Goal: Information Seeking & Learning: Check status

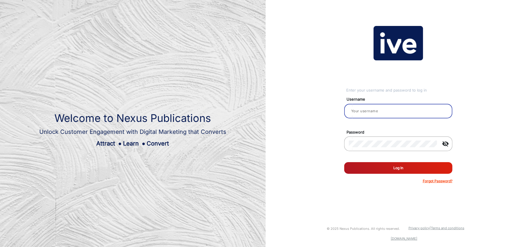
click at [383, 112] on input "email" at bounding box center [398, 110] width 99 height 7
type input "[PERSON_NAME]"
click at [389, 167] on button "Log In" at bounding box center [398, 168] width 108 height 12
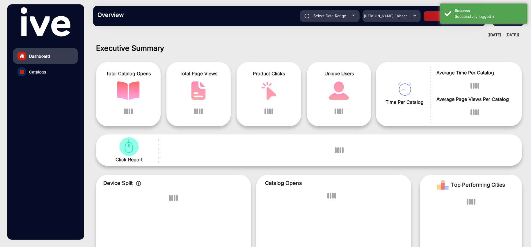
scroll to position [4, 0]
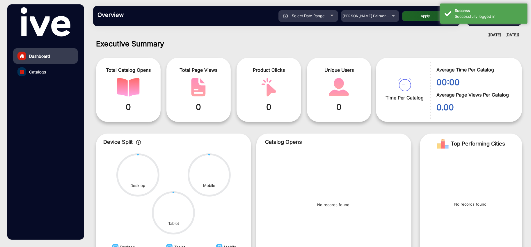
click at [427, 41] on h1 "Executive Summary" at bounding box center [309, 43] width 426 height 9
click at [465, 14] on div "Successfully logged in" at bounding box center [489, 17] width 68 height 6
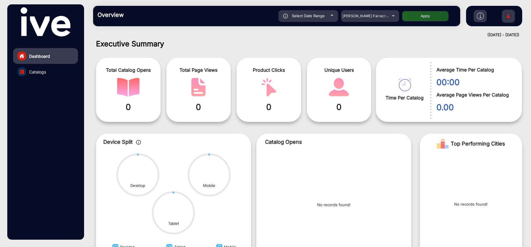
click at [300, 14] on span "Select Date Range" at bounding box center [308, 15] width 33 height 5
type input "[DATE]"
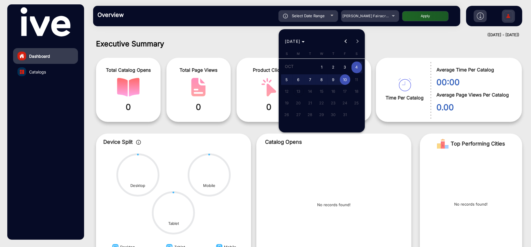
click at [346, 41] on button "Previous month" at bounding box center [346, 42] width 12 height 12
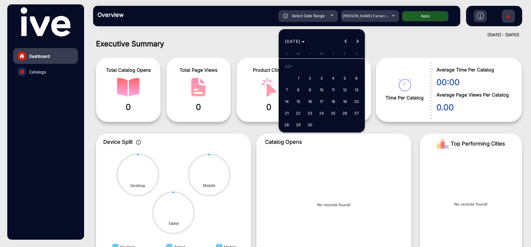
click at [334, 100] on span "18" at bounding box center [333, 101] width 10 height 10
type input "[DATE]"
click at [358, 40] on button "Next month" at bounding box center [358, 42] width 12 height 12
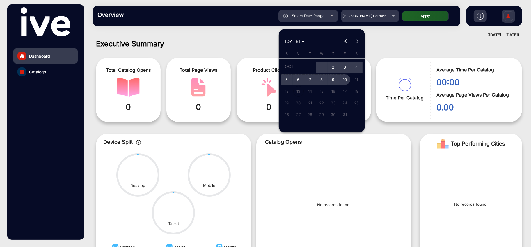
click at [348, 78] on span "10" at bounding box center [345, 79] width 10 height 10
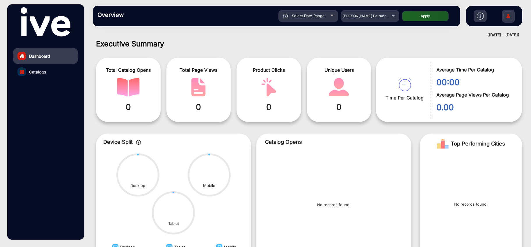
type input "[DATE]"
click at [425, 19] on button "Apply" at bounding box center [425, 16] width 47 height 10
type input "[DATE]"
click at [41, 72] on span "Catalogs" at bounding box center [37, 72] width 17 height 6
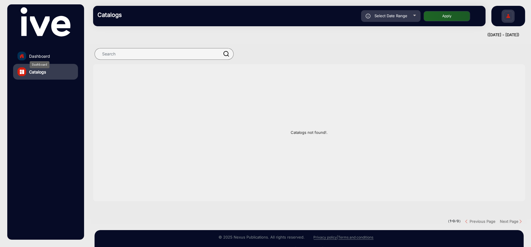
click at [49, 55] on span "Dashboard" at bounding box center [39, 56] width 21 height 6
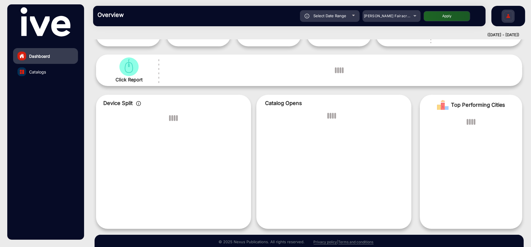
scroll to position [4, 0]
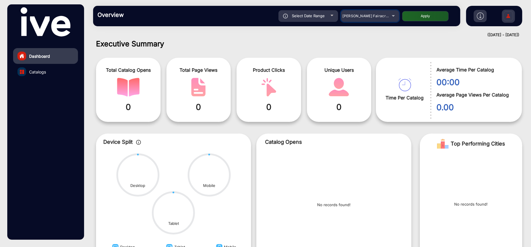
click at [375, 13] on div "[PERSON_NAME] Fairacre Farms" at bounding box center [366, 16] width 47 height 7
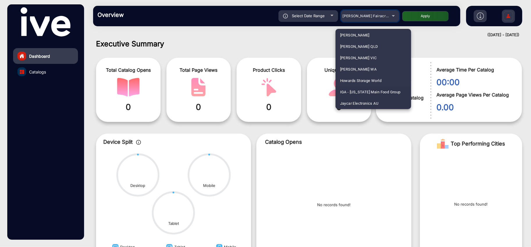
scroll to position [942, 0]
click at [352, 93] on span "JB Hi-fi" at bounding box center [346, 93] width 13 height 11
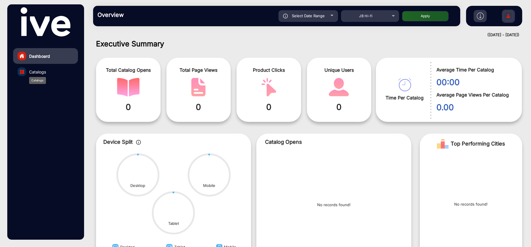
click at [36, 72] on span "Catalogs" at bounding box center [37, 72] width 17 height 6
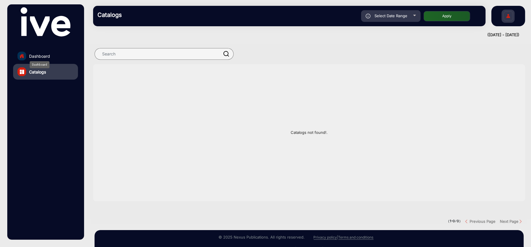
click at [39, 53] on span "Dashboard" at bounding box center [39, 56] width 21 height 6
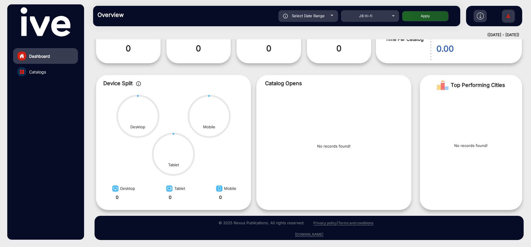
scroll to position [4, 0]
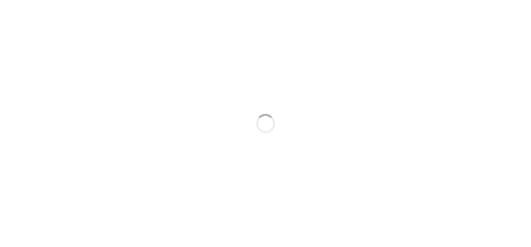
scroll to position [4, 0]
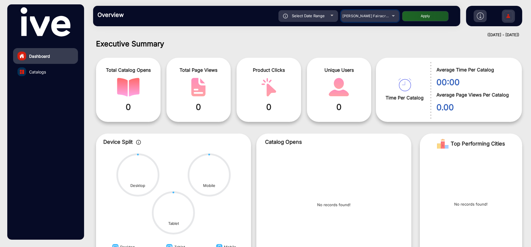
click at [371, 15] on span "[PERSON_NAME] Fairacre Farms" at bounding box center [372, 16] width 58 height 4
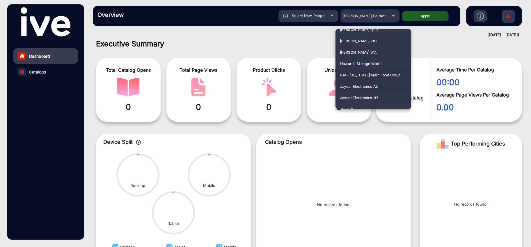
scroll to position [942, 0]
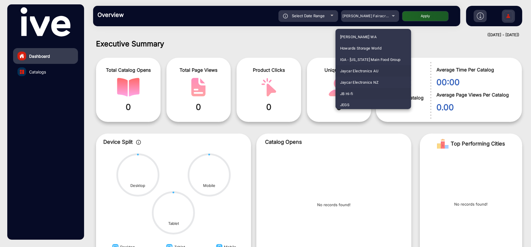
click at [346, 91] on span "JB Hi-fi" at bounding box center [346, 93] width 13 height 11
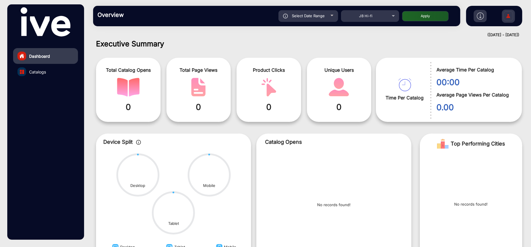
click at [320, 20] on div "Select Date Range" at bounding box center [309, 16] width 60 height 12
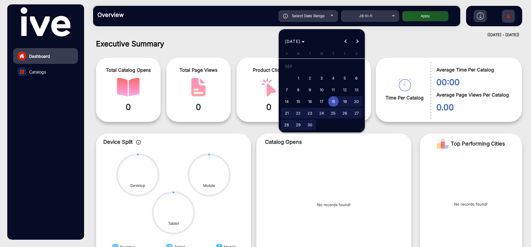
click at [361, 41] on span "Next month" at bounding box center [358, 42] width 12 height 12
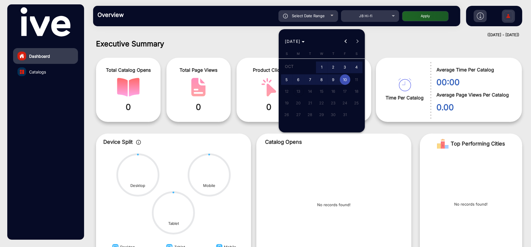
click at [347, 77] on span "10" at bounding box center [345, 79] width 10 height 10
type input "[DATE]"
click at [345, 40] on span "Previous month" at bounding box center [346, 42] width 12 height 12
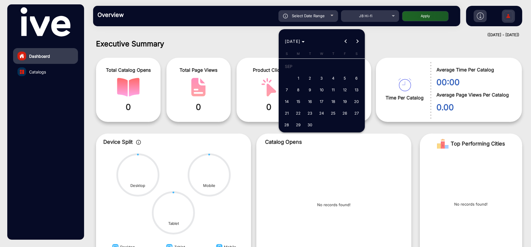
click at [334, 100] on span "18" at bounding box center [333, 101] width 10 height 10
type input "[DATE]"
click at [358, 41] on button "Next month" at bounding box center [358, 42] width 12 height 12
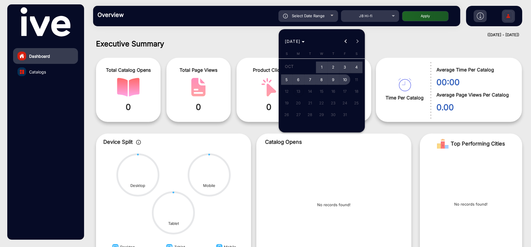
click at [347, 79] on span "10" at bounding box center [345, 79] width 10 height 10
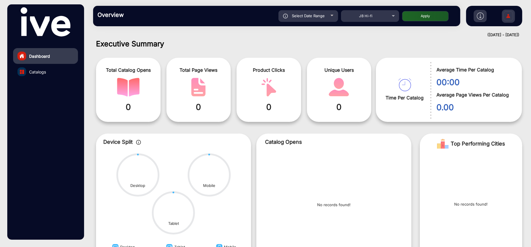
type input "[DATE]"
click at [434, 18] on button "Apply" at bounding box center [425, 16] width 47 height 10
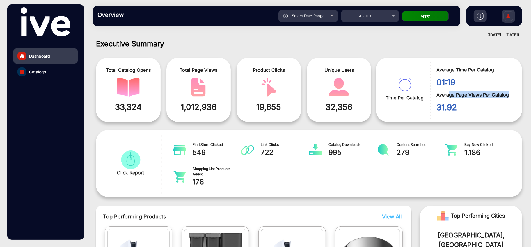
drag, startPoint x: 449, startPoint y: 93, endPoint x: 436, endPoint y: 92, distance: 13.2
click at [507, 92] on span "Average Page Views Per Catalog" at bounding box center [475, 94] width 77 height 7
click at [40, 69] on span "Catalogs" at bounding box center [37, 72] width 17 height 6
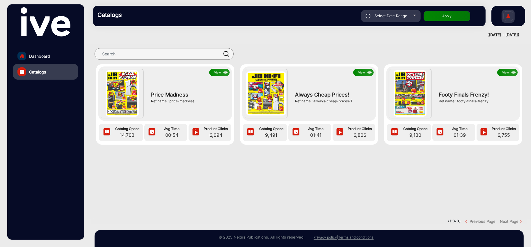
click at [217, 71] on button "View" at bounding box center [219, 72] width 20 height 7
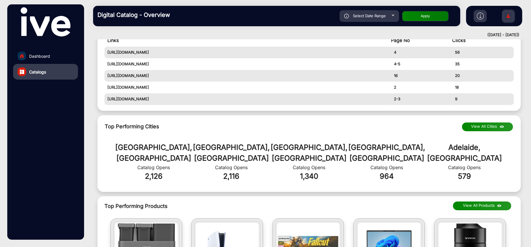
scroll to position [295, 0]
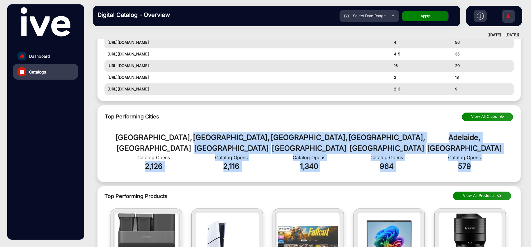
drag, startPoint x: 146, startPoint y: 153, endPoint x: 484, endPoint y: 157, distance: 338.6
click at [484, 157] on div "Sydney, AU Catalog Opens 2,126 Melbourne, AU Catalog Opens 2,116 Brisbane, AU C…" at bounding box center [309, 152] width 418 height 54
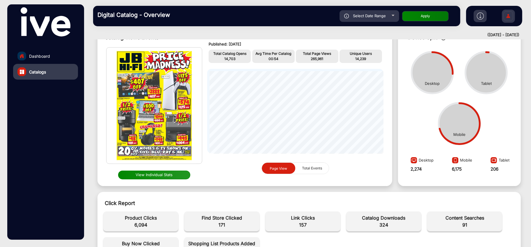
scroll to position [0, 0]
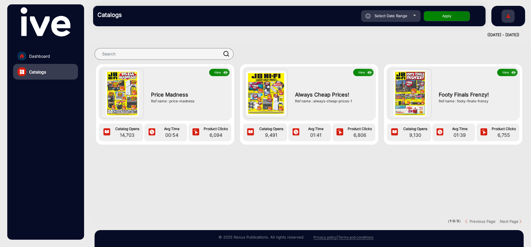
click at [407, 94] on img at bounding box center [410, 93] width 33 height 46
click at [507, 70] on button "View" at bounding box center [507, 72] width 20 height 7
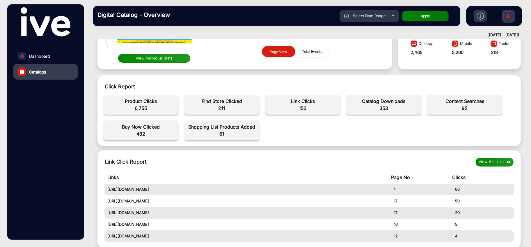
scroll to position [134, 0]
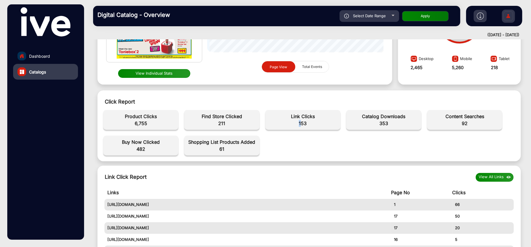
drag, startPoint x: 299, startPoint y: 122, endPoint x: 301, endPoint y: 164, distance: 41.7
click at [301, 164] on div "Click Report Total Catalog opens 00 Overall Sessions 00 Avg Page Views Per Cata…" at bounding box center [309, 127] width 435 height 75
click at [340, 156] on div "Total Catalog opens 00 Overall Sessions 00 Avg Page Views Per Catalog 00 Total …" at bounding box center [309, 132] width 418 height 51
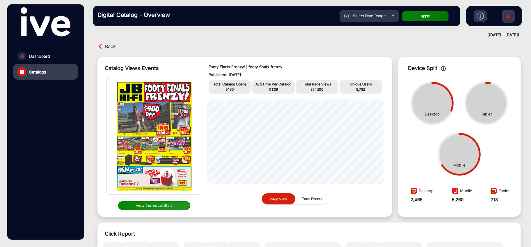
scroll to position [0, 0]
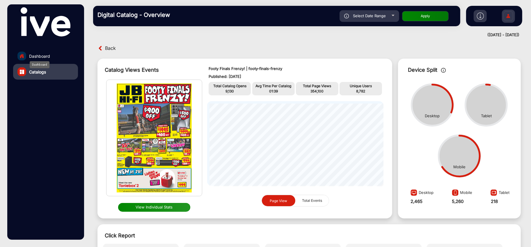
click at [47, 57] on span "Dashboard" at bounding box center [39, 56] width 21 height 6
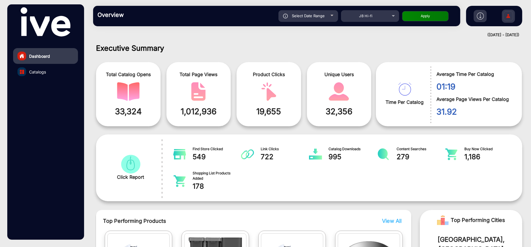
scroll to position [4, 0]
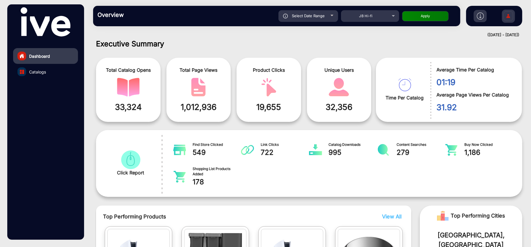
click at [38, 67] on link "Catalogs" at bounding box center [45, 72] width 65 height 16
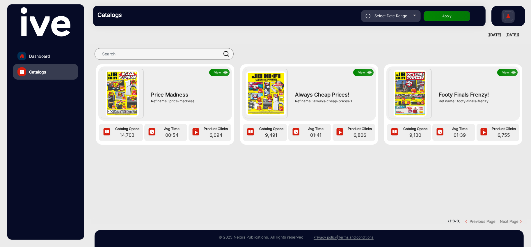
click at [408, 15] on div "Select Date Range" at bounding box center [391, 16] width 60 height 12
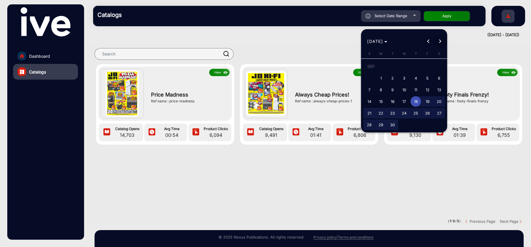
click at [439, 41] on button "Next month" at bounding box center [440, 42] width 12 height 12
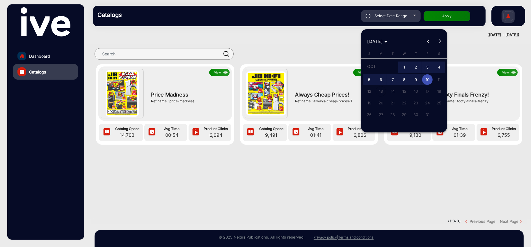
click at [391, 55] on th "Tuesday T" at bounding box center [393, 54] width 12 height 7
click at [428, 42] on button "Previous month" at bounding box center [429, 42] width 12 height 12
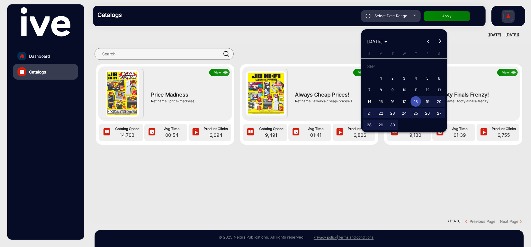
click at [392, 126] on span "30" at bounding box center [392, 124] width 10 height 10
type input "9/30/2025"
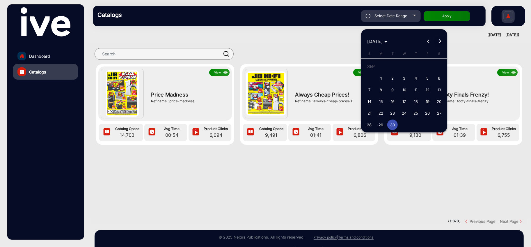
click at [438, 39] on span "Next month" at bounding box center [440, 42] width 12 height 12
click at [438, 79] on span "11" at bounding box center [439, 79] width 10 height 10
click at [432, 39] on span "Previous month" at bounding box center [429, 42] width 12 height 12
click at [440, 39] on span "Next month" at bounding box center [440, 42] width 12 height 12
click at [415, 68] on span "2" at bounding box center [416, 67] width 10 height 12
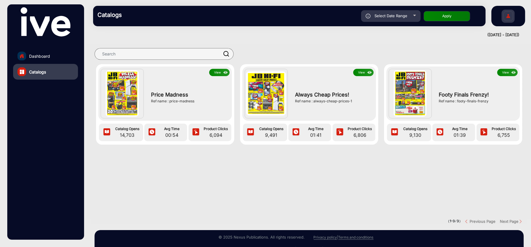
type input "10/2/2025"
click at [414, 17] on div "Select Date Range" at bounding box center [391, 16] width 60 height 12
type input "[DATE]"
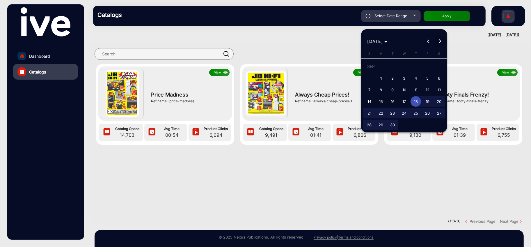
click at [441, 41] on button "Next month" at bounding box center [440, 42] width 12 height 12
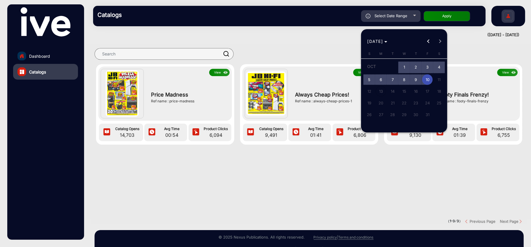
click at [417, 68] on span "2" at bounding box center [416, 67] width 10 height 12
type input "10/2/2025"
click at [428, 79] on span "10" at bounding box center [427, 79] width 10 height 10
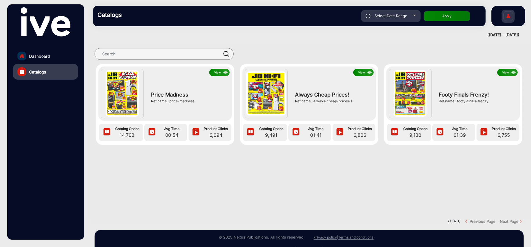
type input "[DATE]"
click at [453, 17] on button "Apply" at bounding box center [447, 16] width 47 height 10
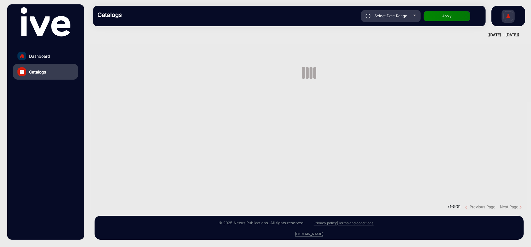
scroll to position [4, 0]
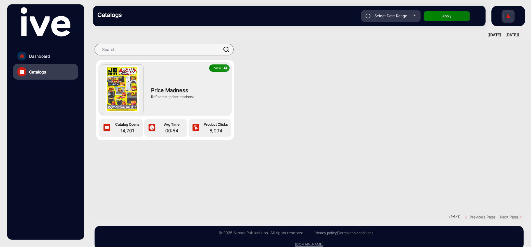
click at [125, 93] on img at bounding box center [122, 89] width 33 height 46
click at [219, 68] on button "View" at bounding box center [219, 67] width 20 height 7
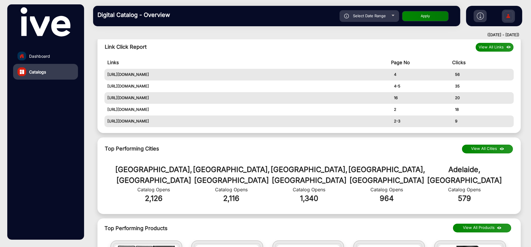
scroll to position [295, 0]
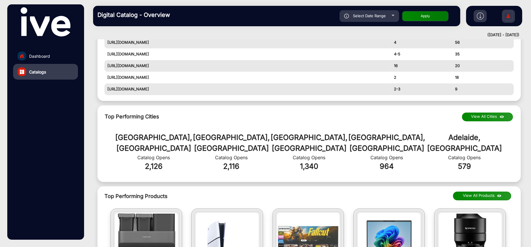
click at [483, 114] on button "View All Cities" at bounding box center [487, 116] width 51 height 9
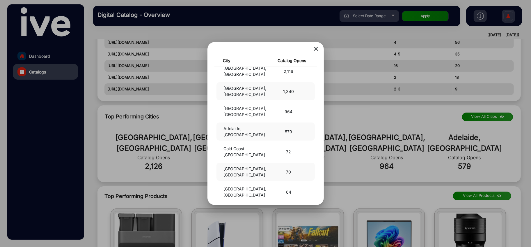
scroll to position [0, 0]
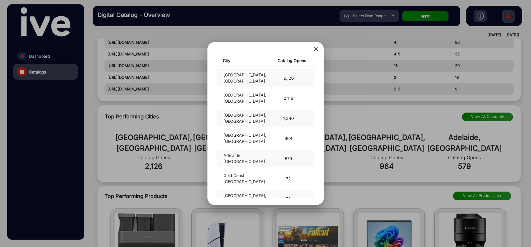
click at [317, 48] on mat-icon "close" at bounding box center [316, 48] width 7 height 7
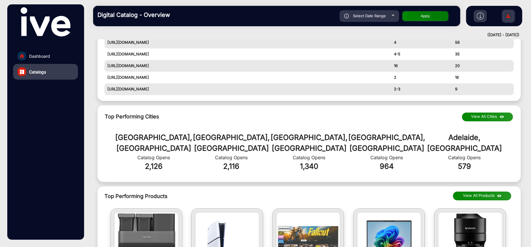
click at [481, 18] on img at bounding box center [480, 16] width 7 height 7
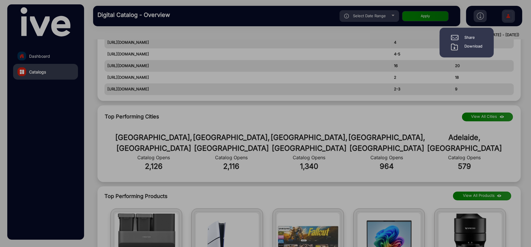
click at [471, 46] on div "Download" at bounding box center [474, 46] width 18 height 7
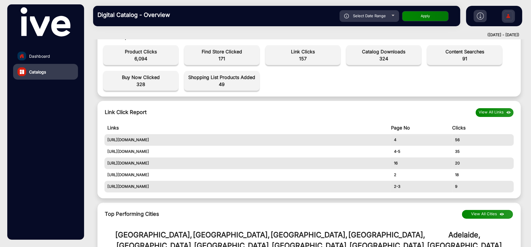
scroll to position [166, 0]
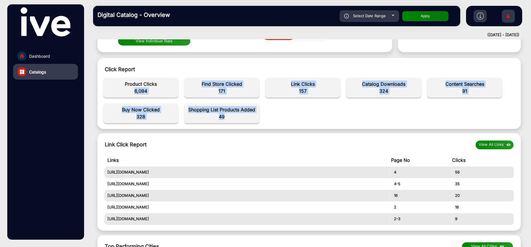
drag, startPoint x: 129, startPoint y: 90, endPoint x: 243, endPoint y: 115, distance: 116.5
click at [243, 115] on div "Total Catalog opens 00 Overall Sessions 00 Avg Page Views Per Catalog 00 Total …" at bounding box center [309, 100] width 418 height 51
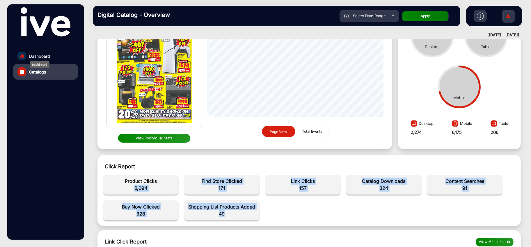
click at [47, 53] on span "Dashboard" at bounding box center [39, 56] width 21 height 6
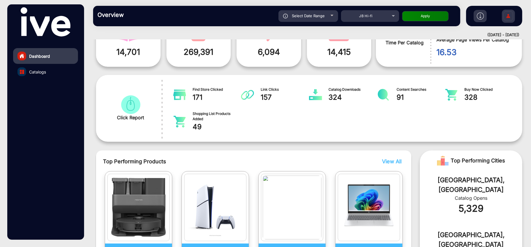
scroll to position [134, 0]
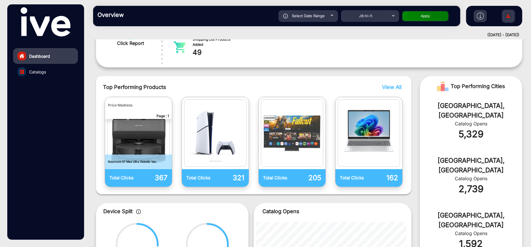
click at [40, 68] on link "Catalogs" at bounding box center [45, 72] width 65 height 16
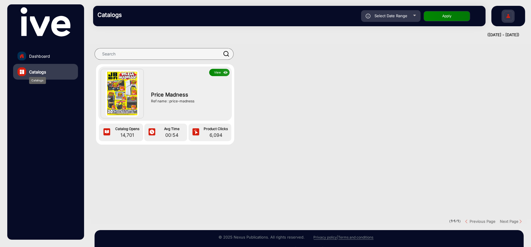
scroll to position [19, 0]
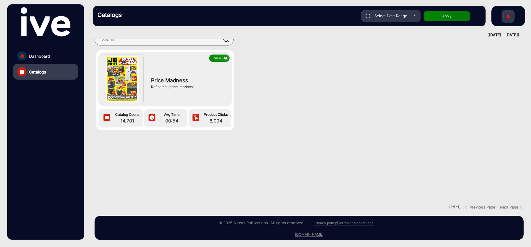
click at [409, 17] on div "Select Date Range" at bounding box center [391, 16] width 60 height 12
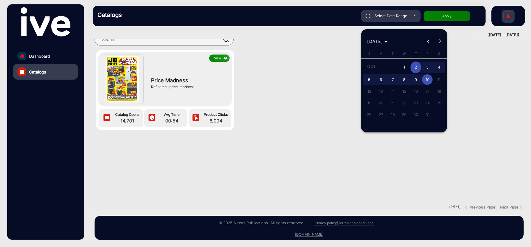
click at [428, 43] on span "Previous month" at bounding box center [429, 42] width 12 height 12
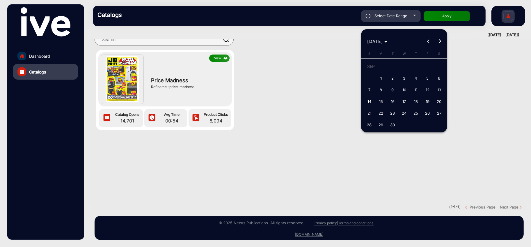
click at [414, 100] on span "18" at bounding box center [416, 101] width 10 height 10
type input "[DATE]"
click at [440, 39] on span "Next month" at bounding box center [440, 42] width 12 height 12
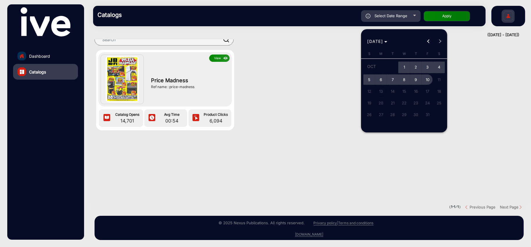
click at [428, 79] on span "10" at bounding box center [427, 79] width 10 height 10
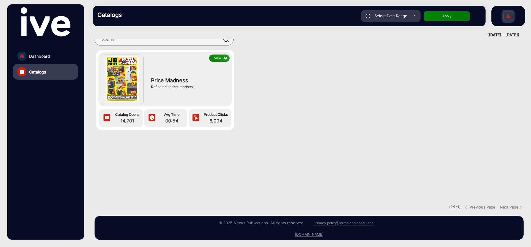
type input "[DATE]"
click at [458, 15] on button "Apply" at bounding box center [447, 16] width 47 height 10
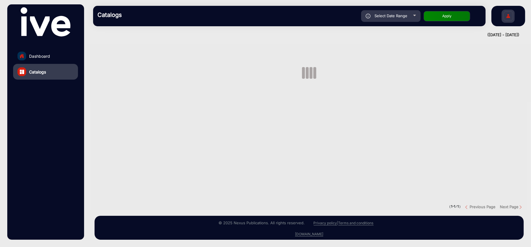
scroll to position [4, 0]
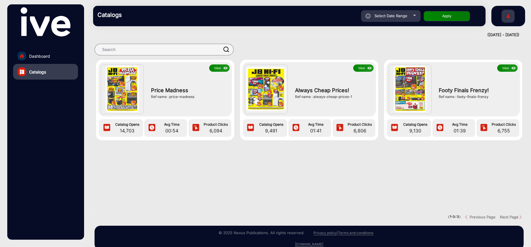
click at [322, 89] on span "Always Cheap Prices!" at bounding box center [333, 90] width 76 height 8
click at [366, 69] on img at bounding box center [369, 68] width 7 height 6
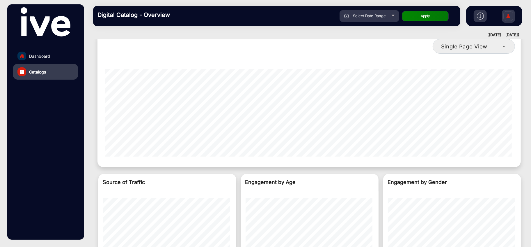
scroll to position [633, 0]
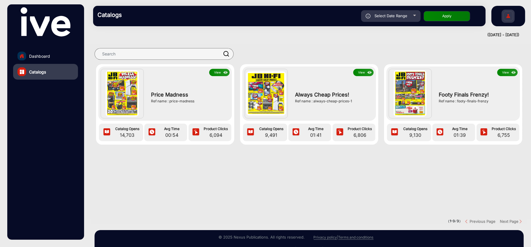
click at [221, 72] on button "View" at bounding box center [219, 72] width 20 height 7
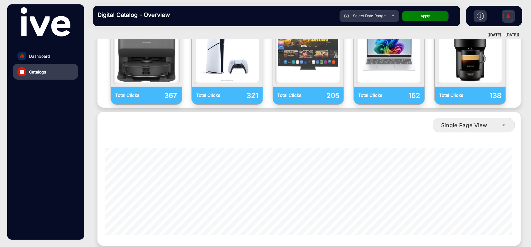
scroll to position [633, 0]
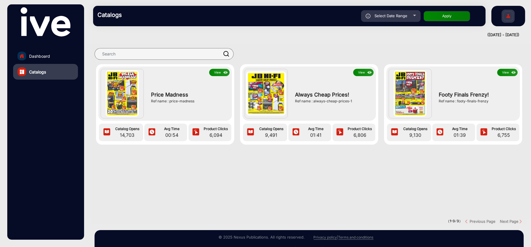
click at [511, 70] on img at bounding box center [514, 72] width 7 height 6
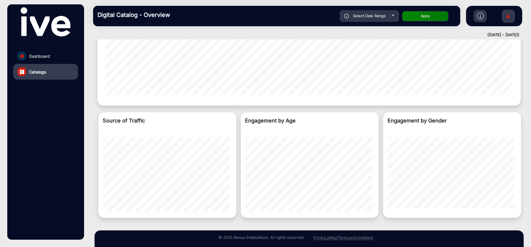
scroll to position [633, 0]
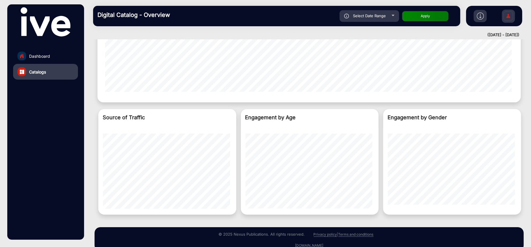
click at [50, 56] on link "Dashboard" at bounding box center [45, 56] width 65 height 16
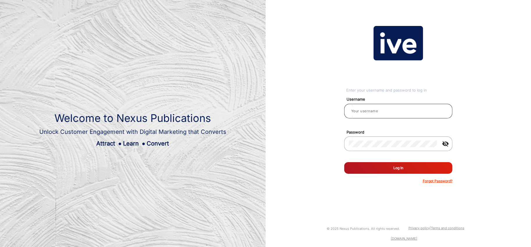
click at [370, 109] on input "email" at bounding box center [398, 110] width 99 height 7
type input "[PERSON_NAME]"
click at [382, 164] on button "Log In" at bounding box center [398, 168] width 108 height 12
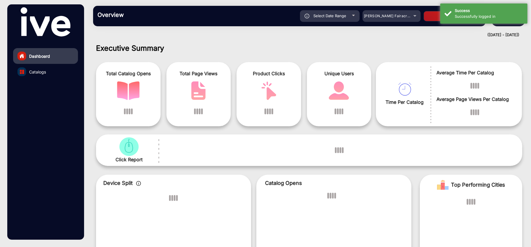
scroll to position [4, 0]
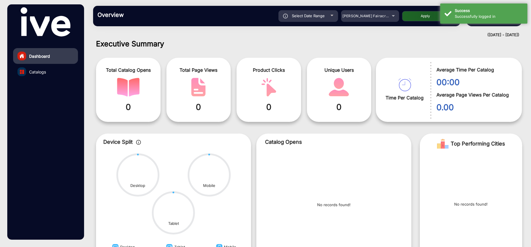
click at [299, 17] on span "Select Date Range" at bounding box center [308, 15] width 33 height 5
type input "[DATE]"
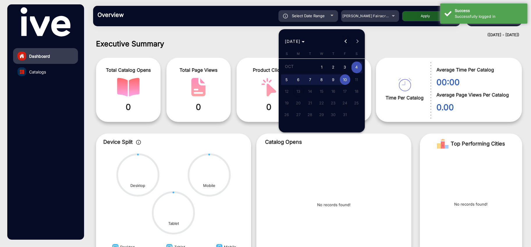
click at [343, 41] on span "Previous month" at bounding box center [346, 42] width 12 height 12
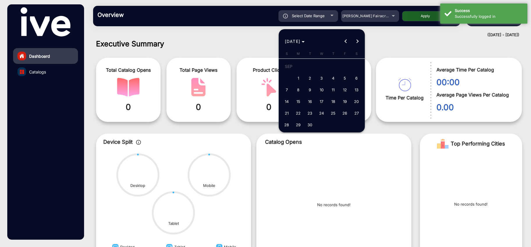
click at [333, 100] on span "18" at bounding box center [333, 101] width 10 height 10
type input "[DATE]"
click at [359, 41] on span "Next month" at bounding box center [358, 42] width 12 height 12
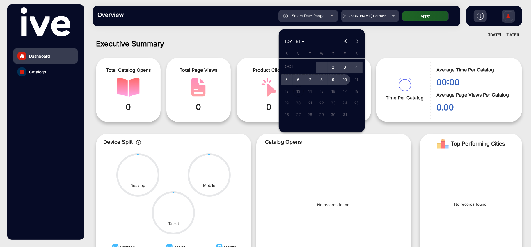
click at [344, 79] on span "10" at bounding box center [345, 79] width 10 height 10
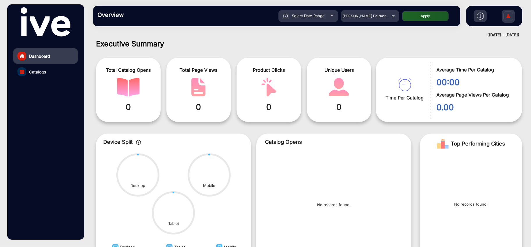
type input "[DATE]"
click at [381, 16] on span "[PERSON_NAME] Fairacre Farms" at bounding box center [372, 16] width 58 height 4
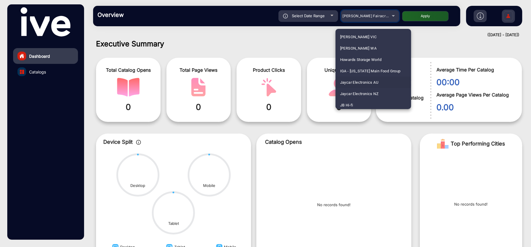
scroll to position [942, 0]
click at [351, 94] on span "JB Hi-fi" at bounding box center [346, 93] width 13 height 11
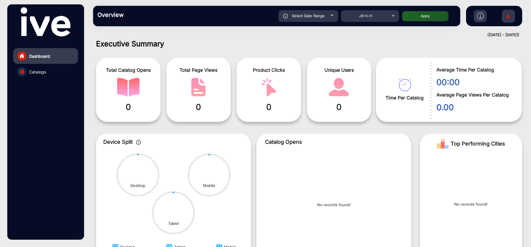
click at [422, 17] on button "Apply" at bounding box center [425, 16] width 47 height 10
type input "[DATE]"
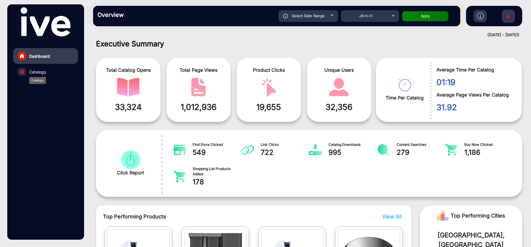
click at [33, 74] on span "Catalogs" at bounding box center [37, 72] width 17 height 6
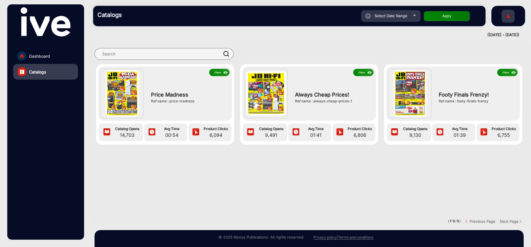
click at [410, 98] on img at bounding box center [410, 93] width 33 height 46
click at [410, 100] on img at bounding box center [410, 93] width 33 height 46
click at [219, 71] on button "View" at bounding box center [219, 72] width 20 height 7
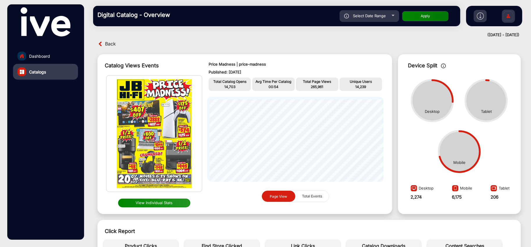
click at [141, 198] on button "View Individual Stats" at bounding box center [154, 202] width 72 height 9
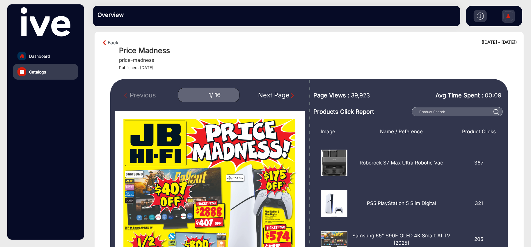
click at [270, 97] on div "Next Page" at bounding box center [276, 95] width 37 height 10
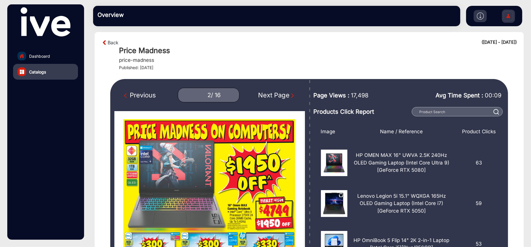
click at [270, 97] on div "Next Page" at bounding box center [276, 95] width 37 height 10
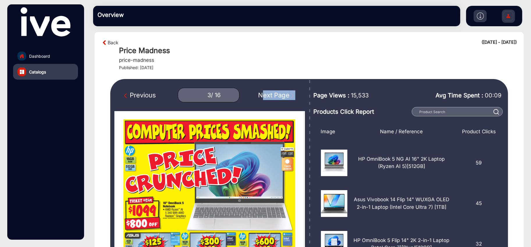
click at [270, 97] on div "Next Page" at bounding box center [276, 95] width 37 height 10
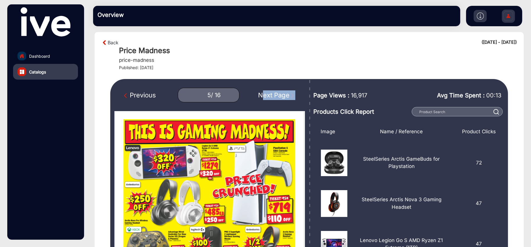
click at [270, 97] on div "Next Page" at bounding box center [276, 95] width 37 height 10
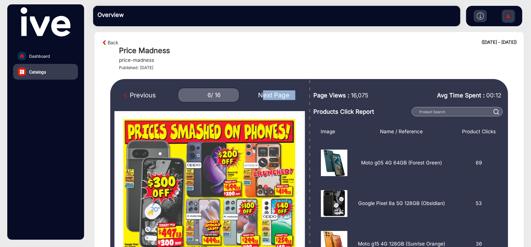
click at [270, 97] on div "Next Page" at bounding box center [276, 95] width 37 height 10
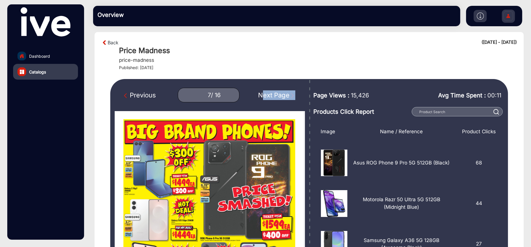
click at [270, 97] on div "Next Page" at bounding box center [276, 95] width 37 height 10
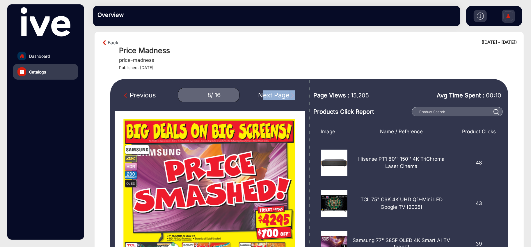
click at [270, 97] on div "Next Page" at bounding box center [276, 95] width 37 height 10
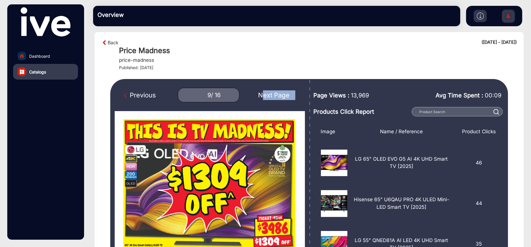
click at [270, 97] on div "Next Page" at bounding box center [276, 95] width 37 height 10
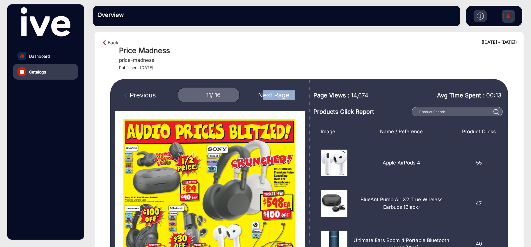
click at [270, 97] on div "Next Page" at bounding box center [276, 95] width 37 height 10
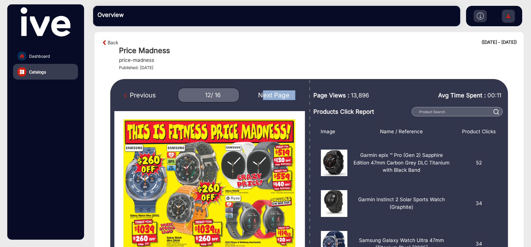
click at [270, 97] on div "Next Page" at bounding box center [276, 95] width 37 height 10
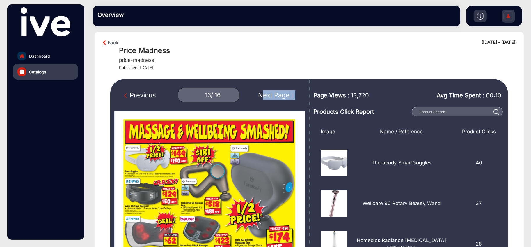
click at [270, 97] on div "Next Page" at bounding box center [276, 95] width 37 height 10
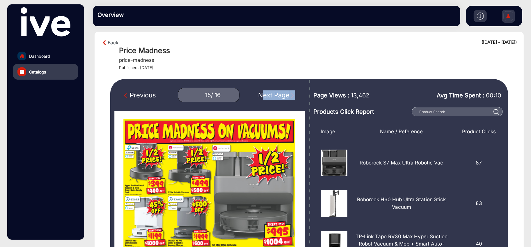
click at [270, 97] on div "Next Page" at bounding box center [276, 95] width 37 height 10
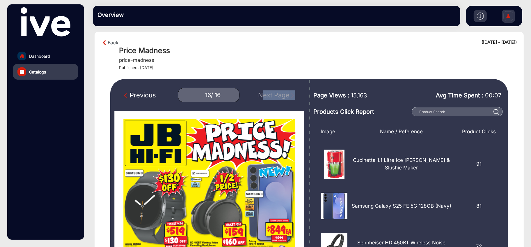
click at [270, 97] on div "Previous 16 / 16 Next Page" at bounding box center [210, 95] width 190 height 15
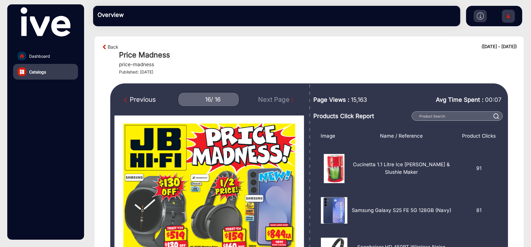
click at [137, 98] on div "Previous" at bounding box center [140, 100] width 32 height 10
type input "15"
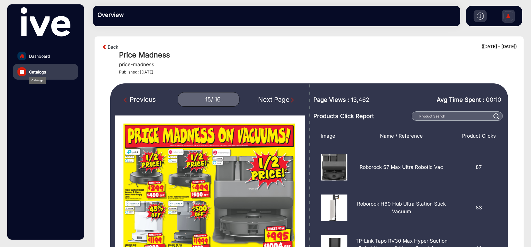
click at [36, 77] on div "Catalogs" at bounding box center [37, 80] width 17 height 7
click at [38, 72] on span "Catalogs" at bounding box center [37, 72] width 17 height 6
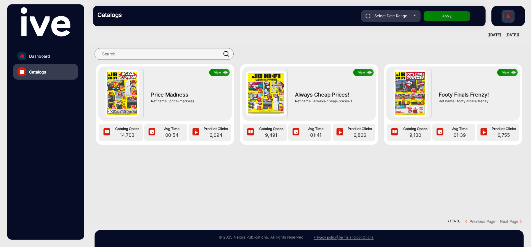
click at [506, 72] on button "View" at bounding box center [507, 72] width 20 height 7
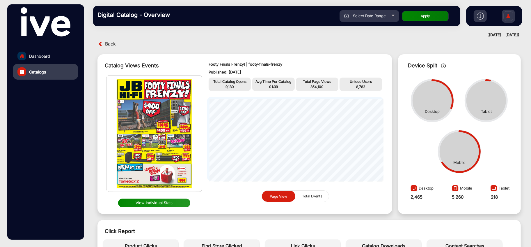
click at [164, 201] on button "View Individual Stats" at bounding box center [154, 202] width 72 height 9
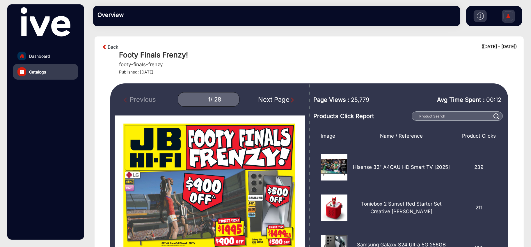
click at [104, 47] on img at bounding box center [105, 46] width 6 height 7
click at [113, 46] on link "Back" at bounding box center [113, 46] width 11 height 7
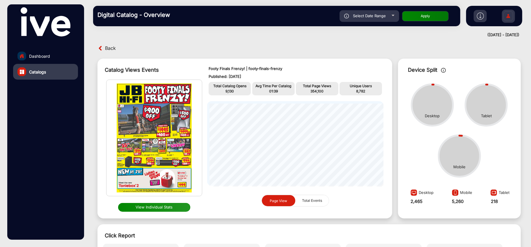
scroll to position [4, 0]
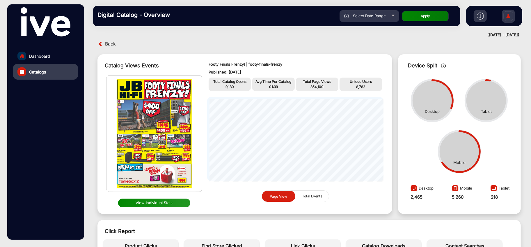
click at [107, 39] on span "Back" at bounding box center [110, 43] width 11 height 9
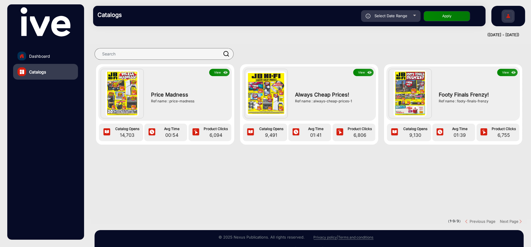
click at [362, 70] on button "View" at bounding box center [363, 72] width 20 height 7
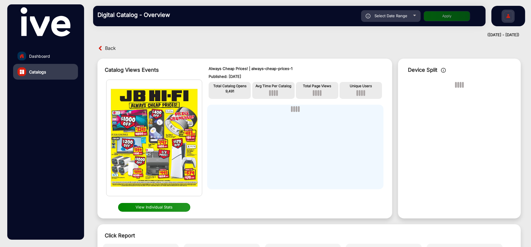
scroll to position [4, 0]
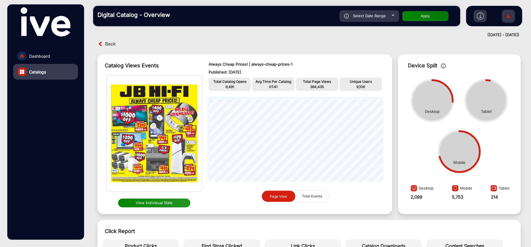
click at [151, 202] on button "View Individual Stats" at bounding box center [154, 202] width 72 height 9
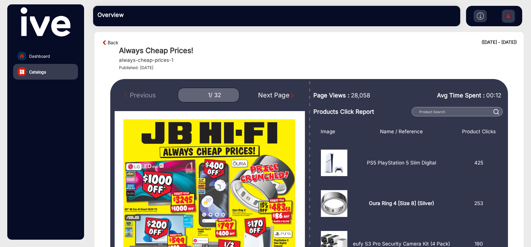
click at [113, 44] on link "Back" at bounding box center [113, 42] width 11 height 7
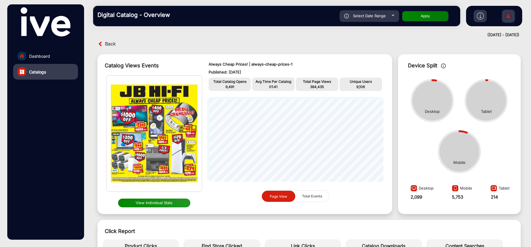
scroll to position [4, 0]
click at [45, 72] on span "Catalogs" at bounding box center [37, 72] width 17 height 6
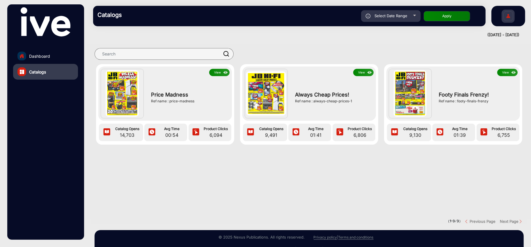
click at [219, 71] on button "View" at bounding box center [219, 72] width 20 height 7
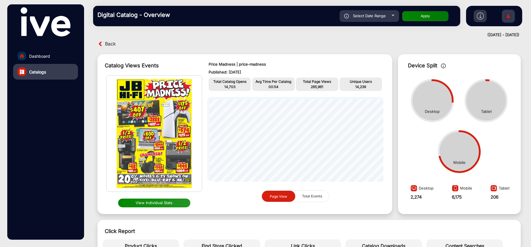
click at [166, 200] on button "View Individual Stats" at bounding box center [154, 202] width 72 height 9
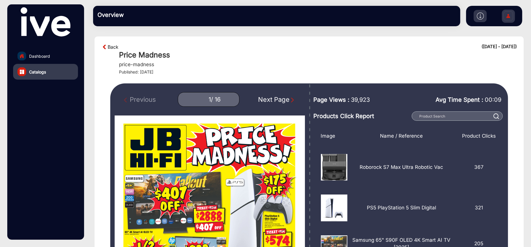
click at [108, 47] on link "Back" at bounding box center [113, 46] width 11 height 7
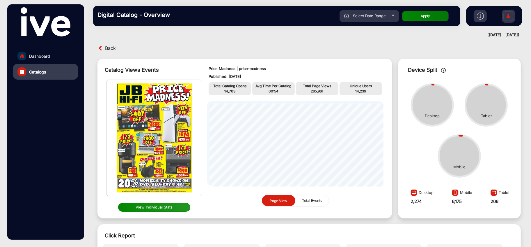
scroll to position [4, 0]
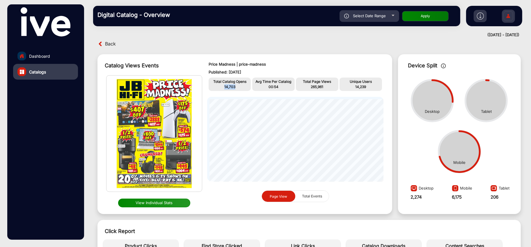
drag, startPoint x: 240, startPoint y: 85, endPoint x: 209, endPoint y: 85, distance: 30.9
click at [209, 85] on div "Total Catalog Opens 14,703" at bounding box center [230, 83] width 42 height 13
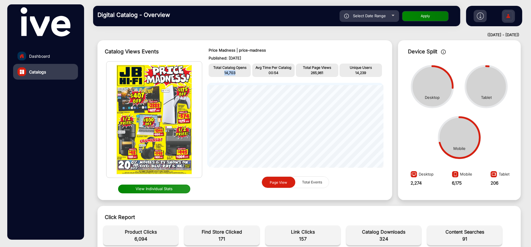
scroll to position [0, 0]
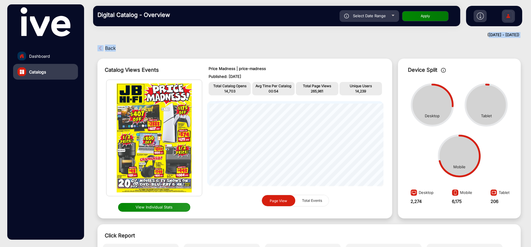
drag, startPoint x: 469, startPoint y: 34, endPoint x: 520, endPoint y: 38, distance: 50.5
click at [520, 38] on mat-drawer-content "Digital Catalog - Overview Select Date Range 9/18/2025 9/18/2025 – 10/10/2025 1…" at bounding box center [309, 123] width 444 height 247
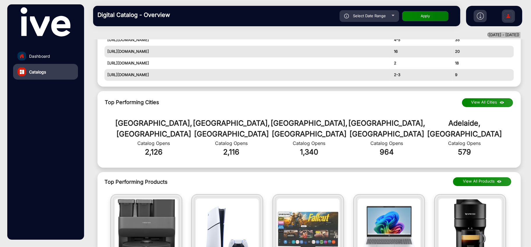
scroll to position [323, 0]
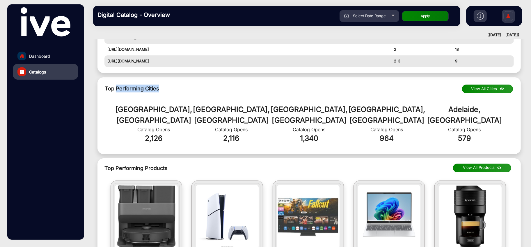
drag, startPoint x: 117, startPoint y: 90, endPoint x: 173, endPoint y: 83, distance: 56.4
click at [173, 83] on div "Top Performing Cities View All Cities Sydney, AU Catalog Opens 2,126 Melbourne,…" at bounding box center [310, 115] width 424 height 77
click at [499, 86] on img at bounding box center [502, 89] width 7 height 6
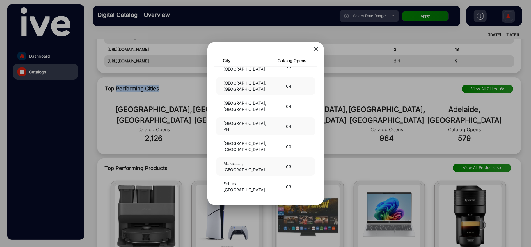
scroll to position [1682, 0]
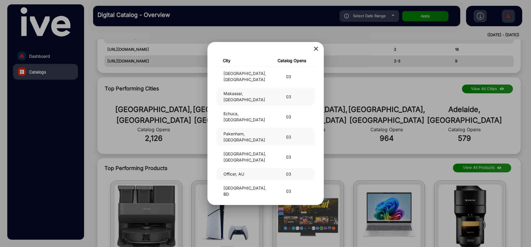
click at [479, 16] on div at bounding box center [265, 123] width 531 height 247
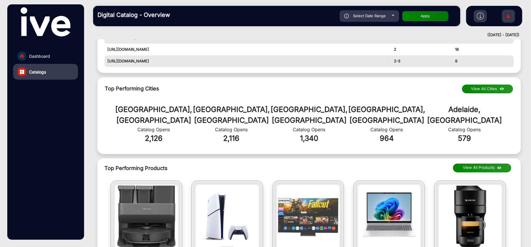
click at [479, 16] on img at bounding box center [480, 16] width 7 height 7
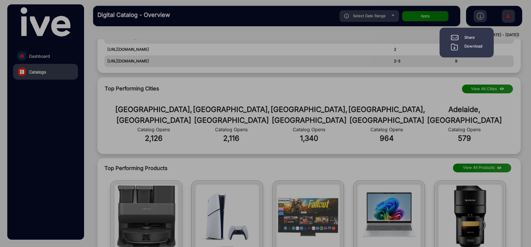
click at [465, 44] on div "Download" at bounding box center [474, 46] width 18 height 7
